Goal: Transaction & Acquisition: Purchase product/service

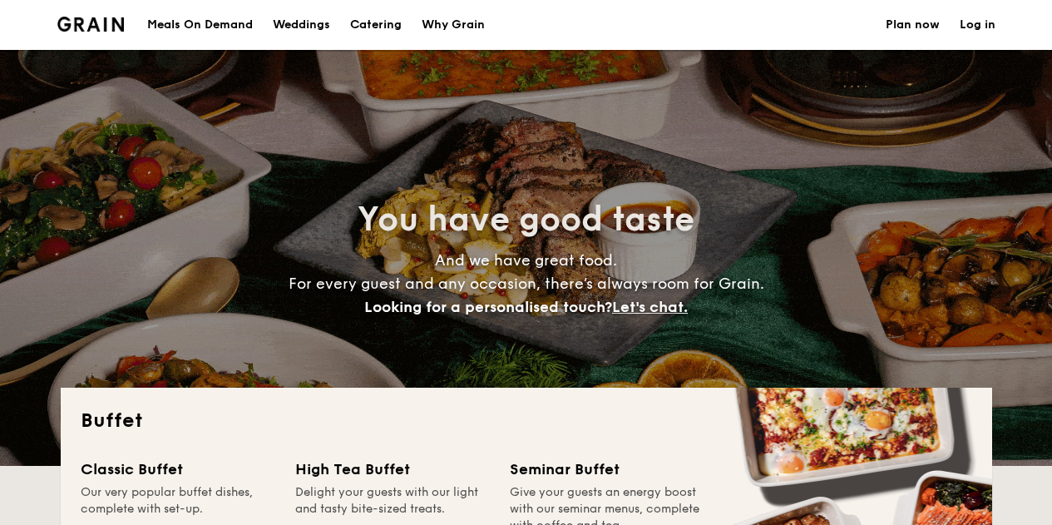
select select
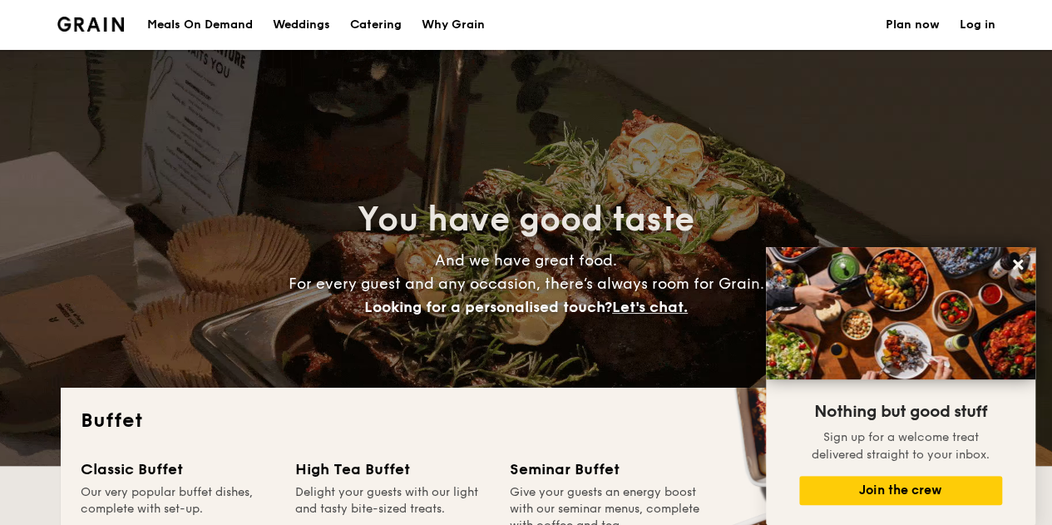
click at [208, 17] on div "Meals On Demand" at bounding box center [200, 25] width 106 height 50
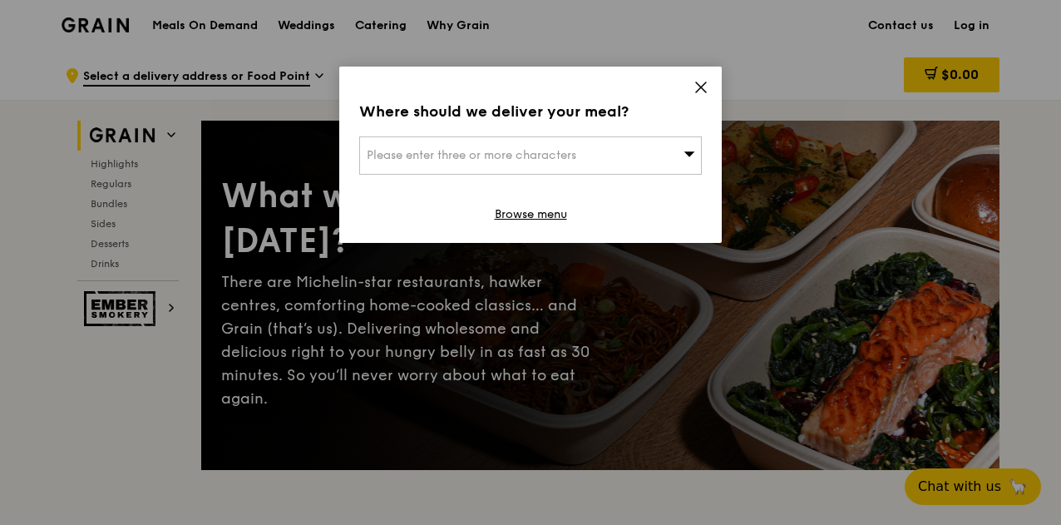
click at [614, 164] on div "Please enter three or more characters" at bounding box center [530, 155] width 342 height 38
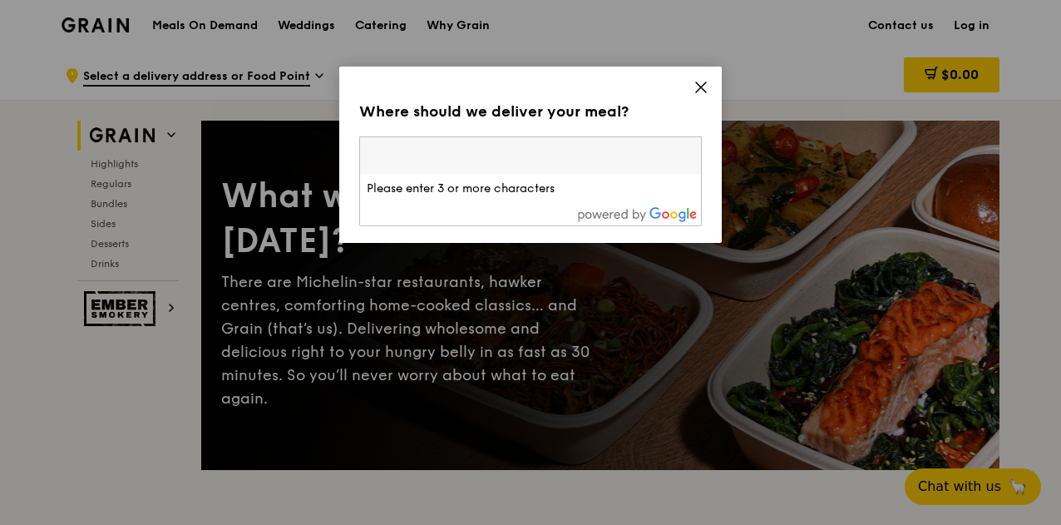
click at [638, 152] on input "search" at bounding box center [530, 155] width 341 height 37
click at [694, 89] on icon at bounding box center [700, 87] width 15 height 15
